Goal: Check status: Check status

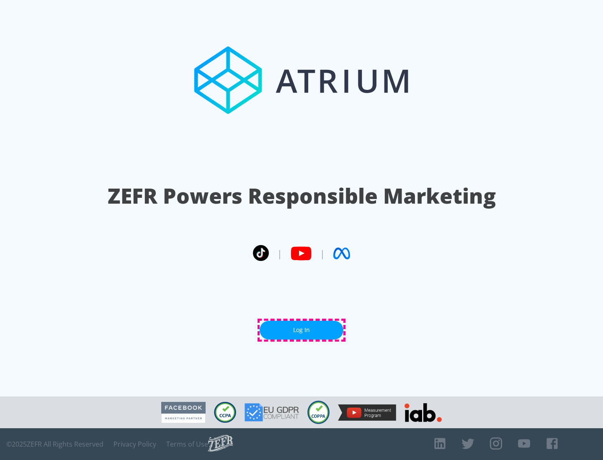
click at [301, 330] on link "Log In" at bounding box center [302, 330] width 84 height 19
